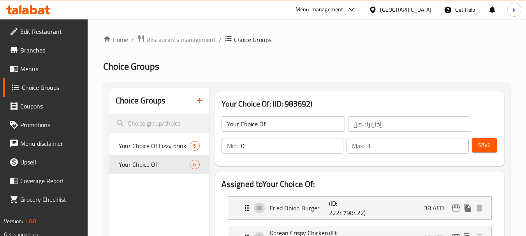
scroll to position [152, 0]
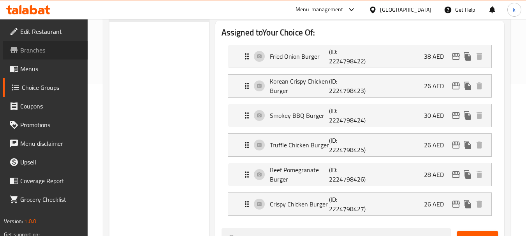
click at [21, 46] on span "Branches" at bounding box center [51, 50] width 62 height 9
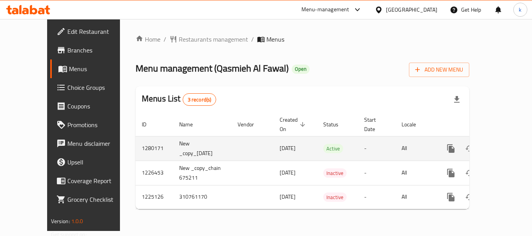
click at [503, 145] on icon "enhanced table" at bounding box center [506, 148] width 7 height 7
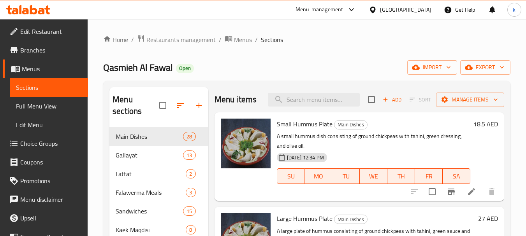
click at [25, 147] on span "Choice Groups" at bounding box center [51, 143] width 62 height 9
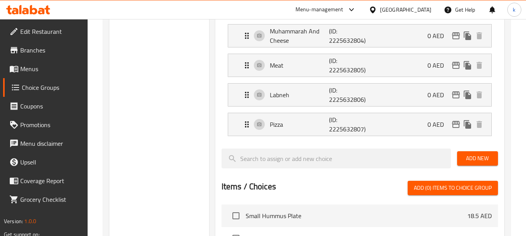
scroll to position [389, 0]
